Goal: Check status: Check status

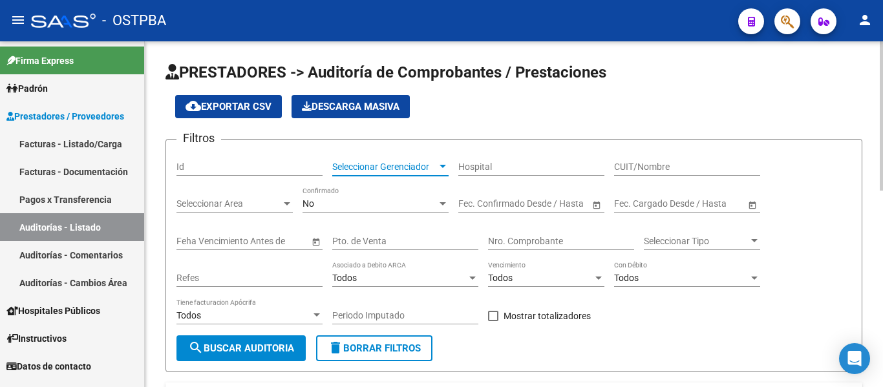
click at [342, 167] on span "Seleccionar Gerenciador" at bounding box center [384, 167] width 105 height 11
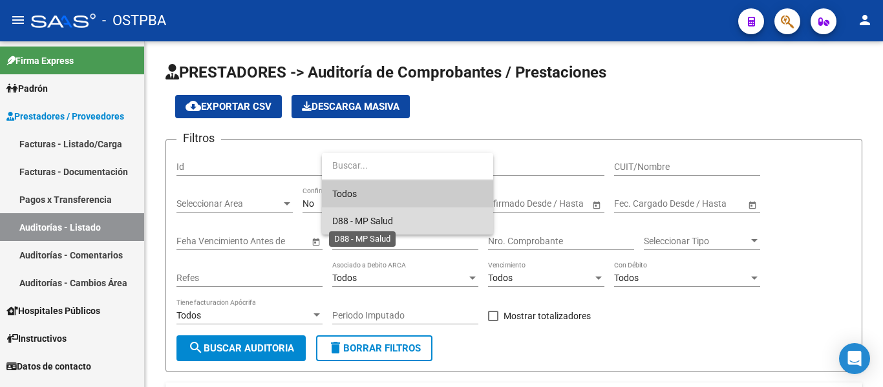
click at [353, 219] on span "D88 - MP Salud" at bounding box center [362, 221] width 61 height 10
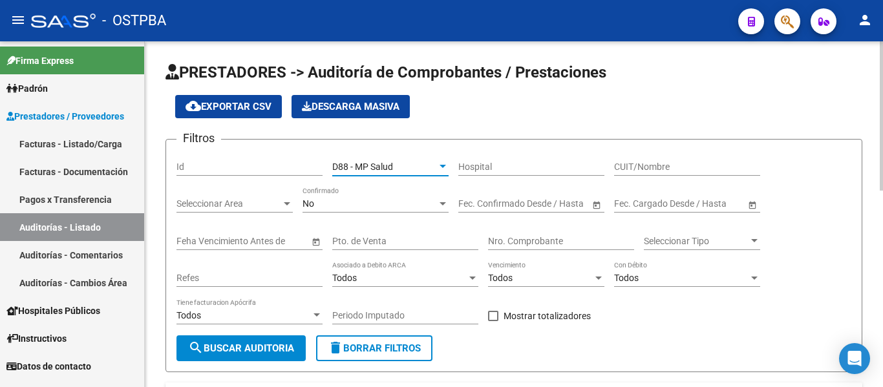
click at [352, 209] on div "No" at bounding box center [369, 203] width 134 height 11
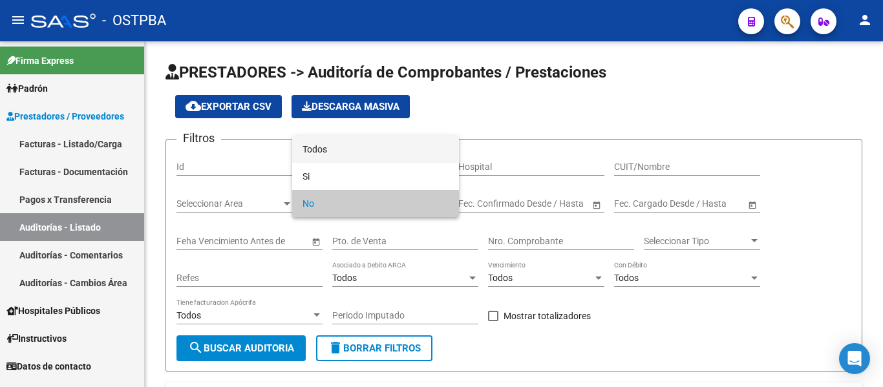
click at [340, 153] on span "Todos" at bounding box center [375, 149] width 146 height 27
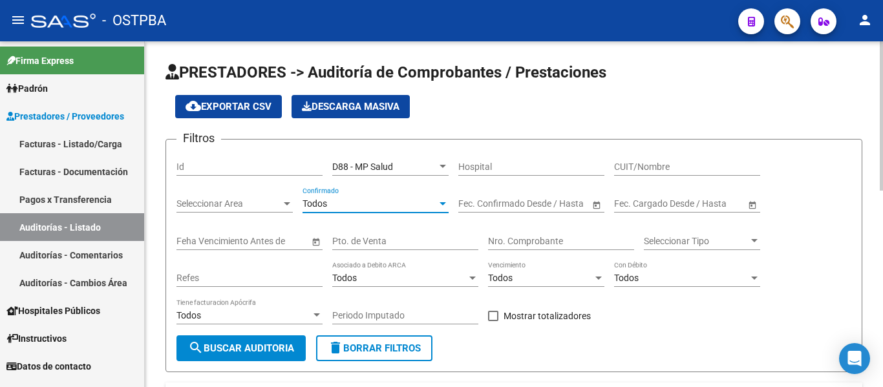
click at [532, 229] on div "Nro. Comprobante" at bounding box center [561, 237] width 146 height 26
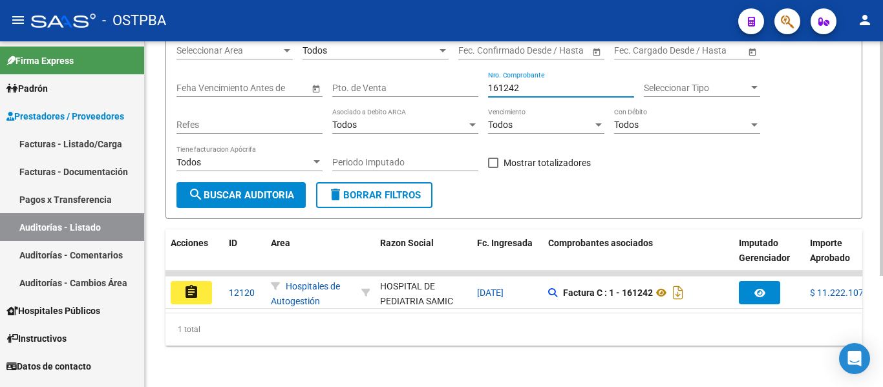
scroll to position [163, 0]
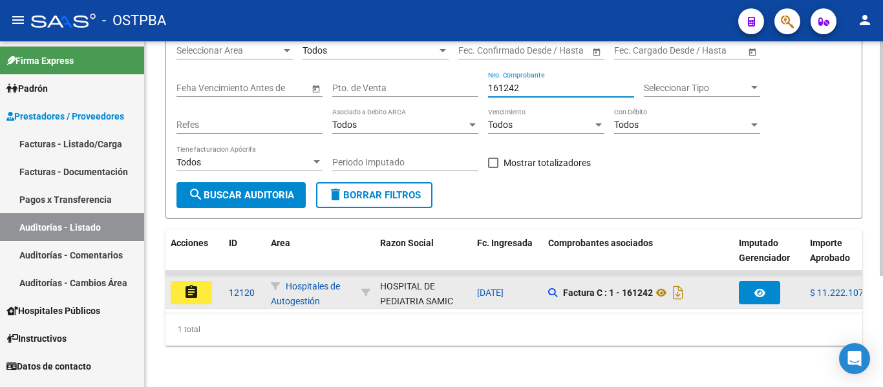
type input "161242"
click at [223, 278] on datatable-body-cell "assignment" at bounding box center [194, 293] width 58 height 32
click at [208, 283] on button "assignment" at bounding box center [191, 292] width 41 height 23
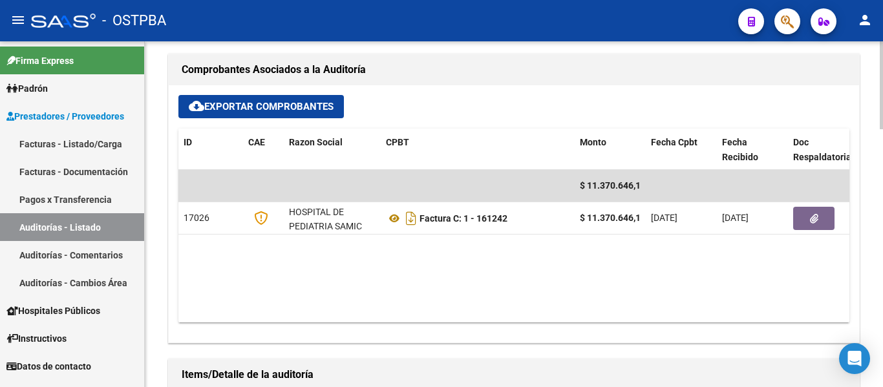
scroll to position [581, 0]
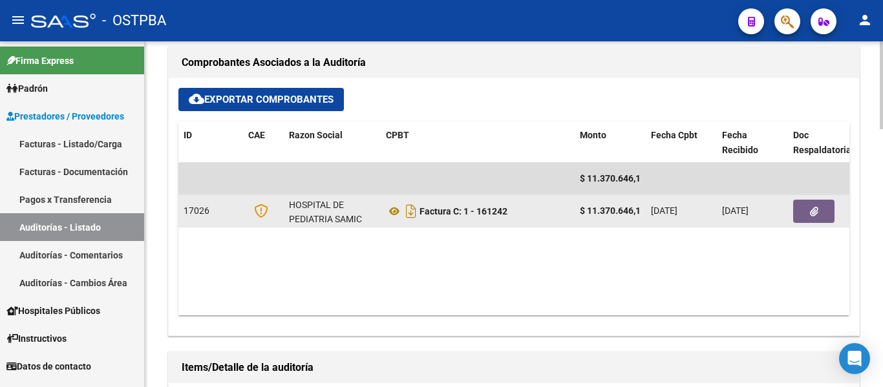
click at [806, 215] on button "button" at bounding box center [813, 211] width 41 height 23
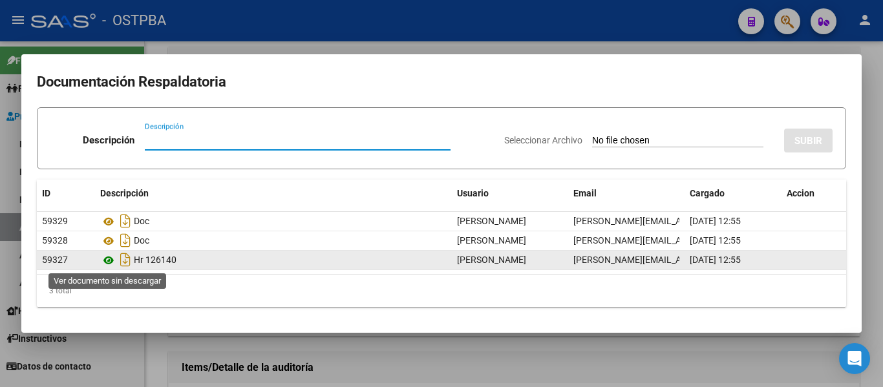
click at [111, 261] on icon at bounding box center [108, 261] width 17 height 16
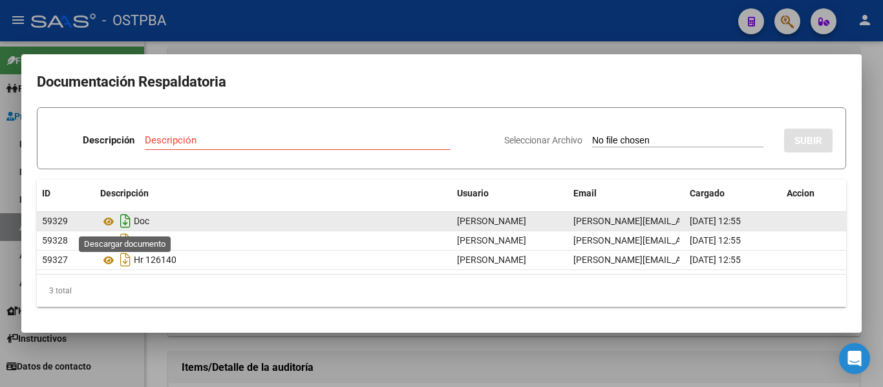
click at [120, 222] on icon "Descargar documento" at bounding box center [125, 221] width 17 height 21
click at [377, 50] on div at bounding box center [441, 193] width 883 height 387
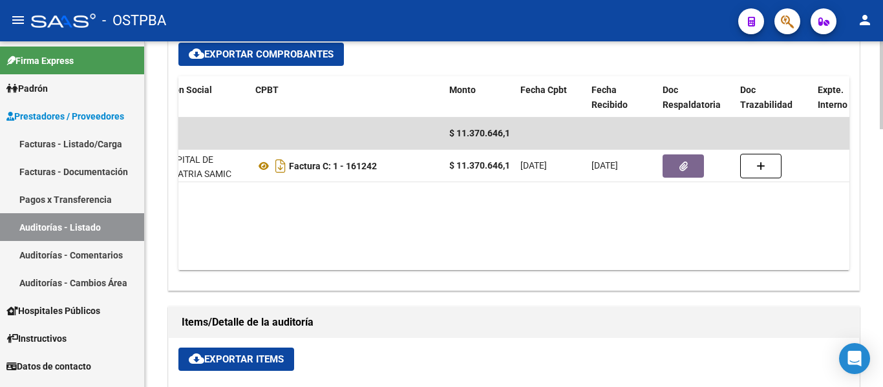
scroll to position [0, 0]
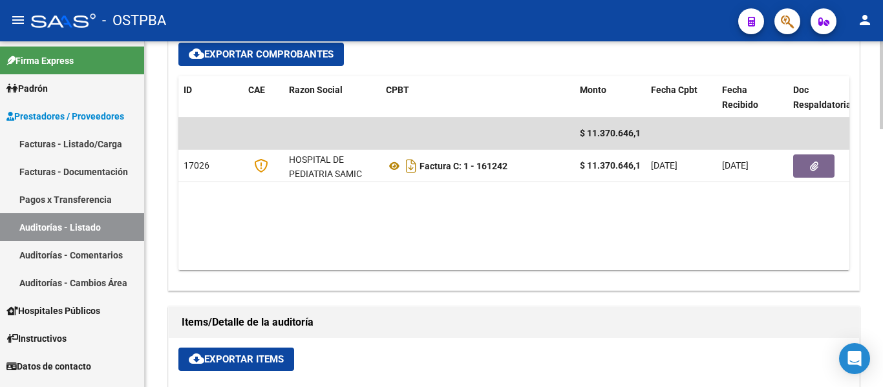
drag, startPoint x: 373, startPoint y: 272, endPoint x: 476, endPoint y: 273, distance: 103.4
click at [476, 273] on div "cloud_download Exportar Comprobantes ID CAE Razon Social CPBT Monto Fecha Cpbt …" at bounding box center [514, 161] width 690 height 257
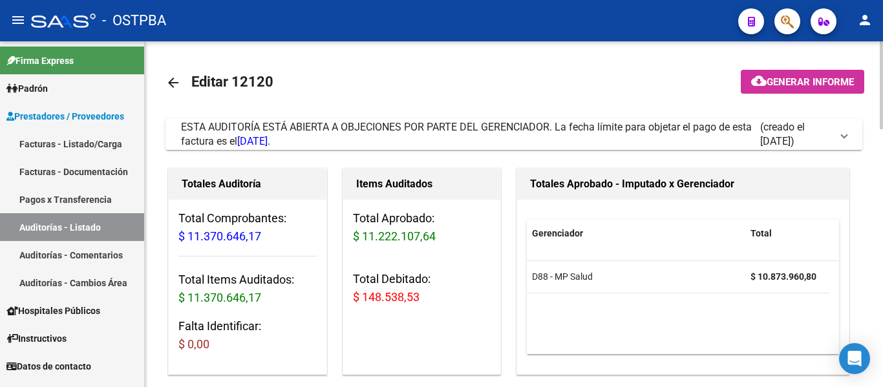
click at [174, 82] on mat-icon "arrow_back" at bounding box center [173, 83] width 16 height 16
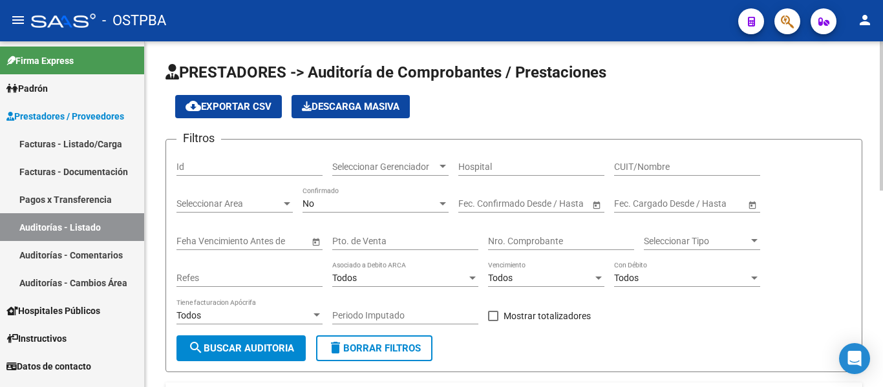
click at [395, 165] on span "Seleccionar Gerenciador" at bounding box center [384, 167] width 105 height 11
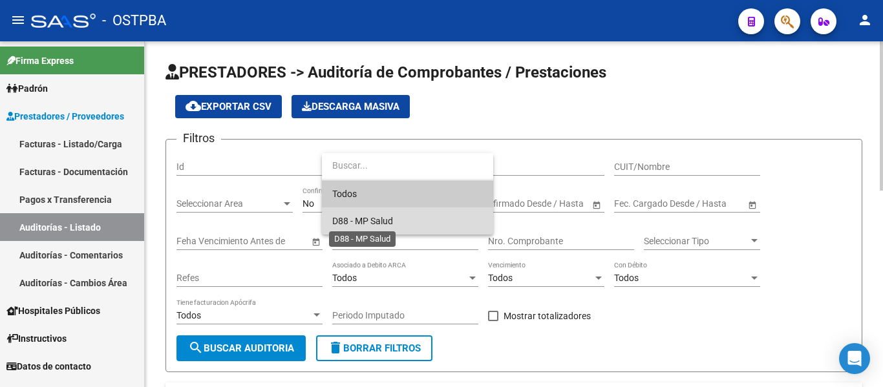
click at [381, 219] on span "D88 - MP Salud" at bounding box center [362, 221] width 61 height 10
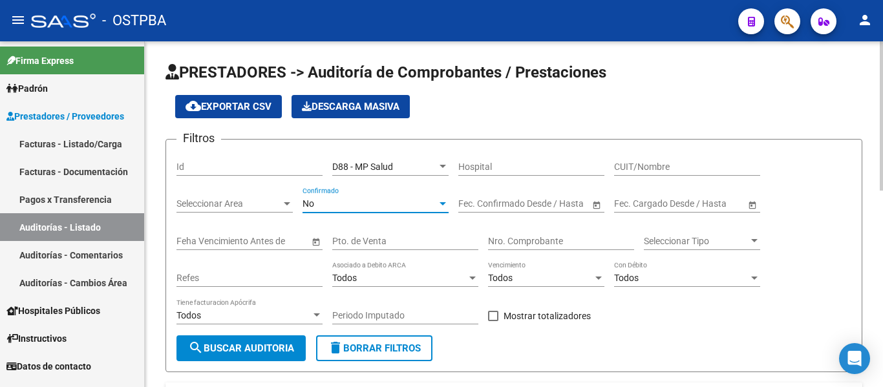
click at [370, 206] on div "No" at bounding box center [369, 203] width 134 height 11
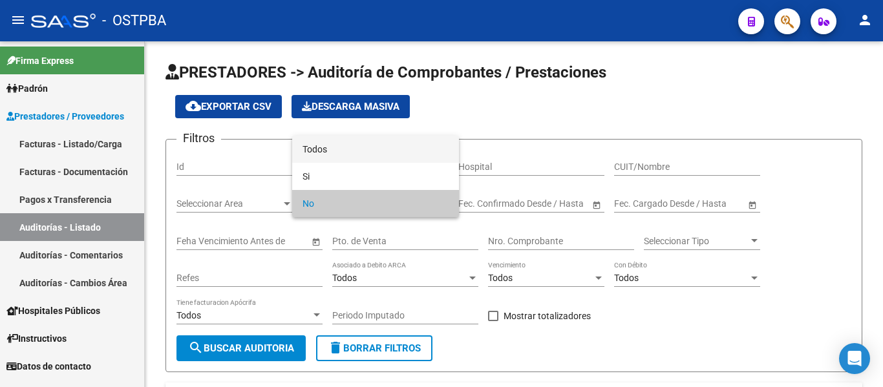
click at [341, 153] on span "Todos" at bounding box center [375, 149] width 146 height 27
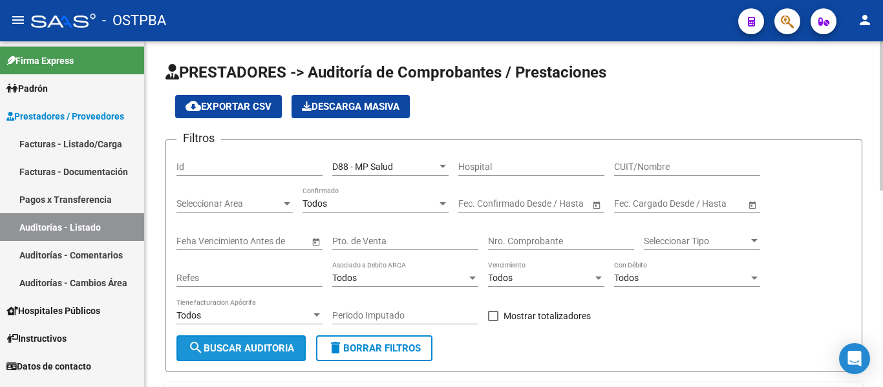
click at [289, 349] on span "search Buscar Auditoria" at bounding box center [241, 348] width 106 height 12
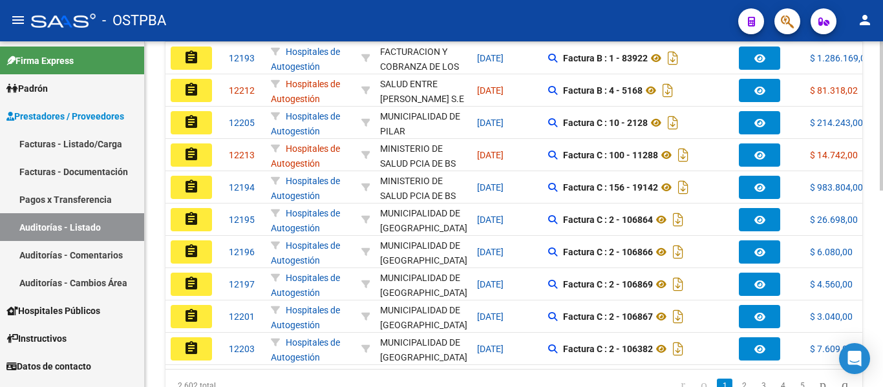
scroll to position [452, 0]
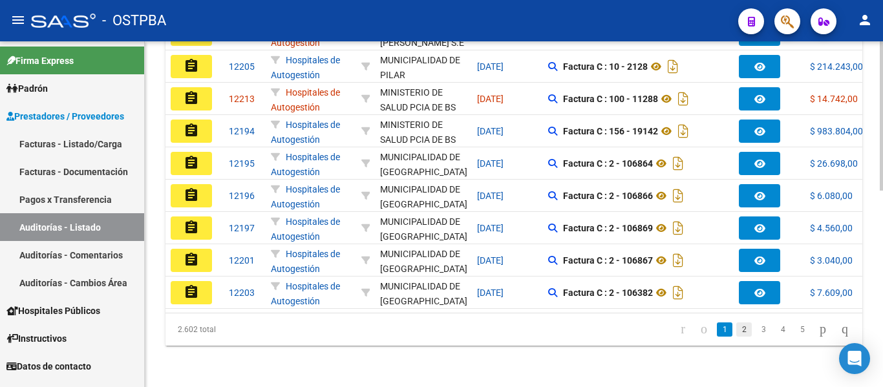
click at [736, 330] on link "2" at bounding box center [744, 329] width 16 height 14
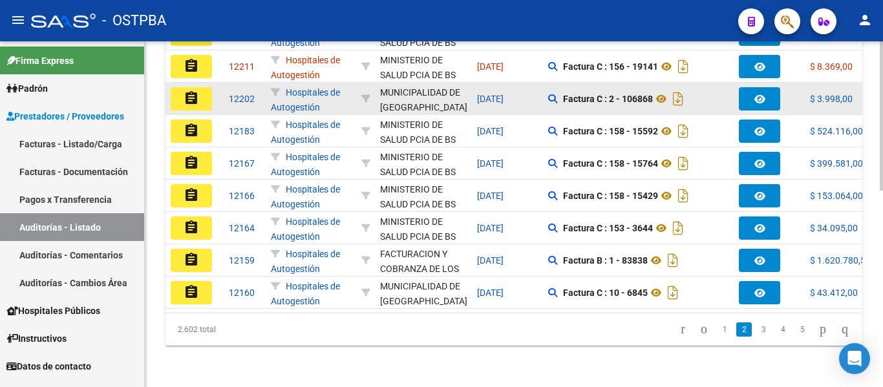
scroll to position [454, 0]
